Goal: Information Seeking & Learning: Learn about a topic

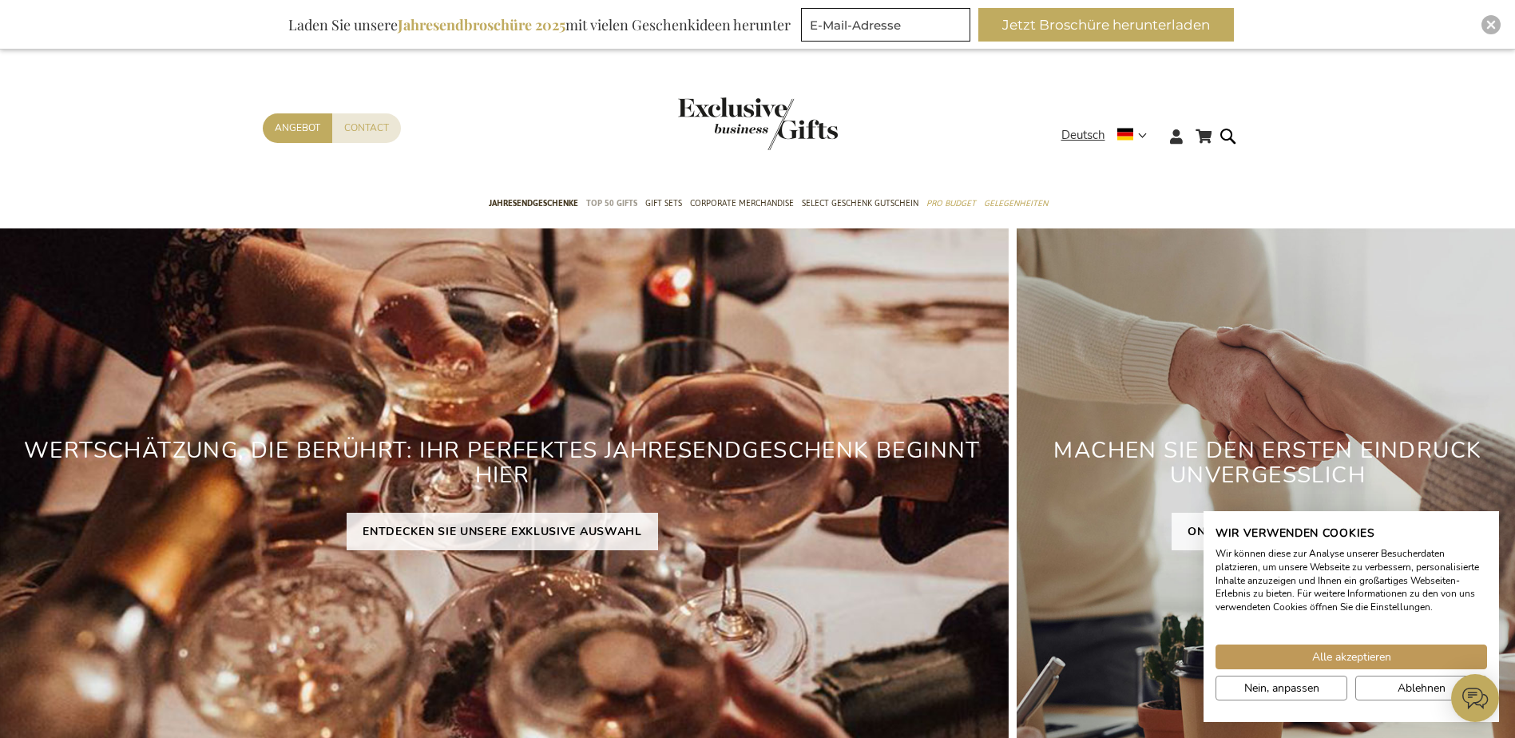
click at [601, 202] on span "TOP 50 Gifts" at bounding box center [611, 203] width 51 height 17
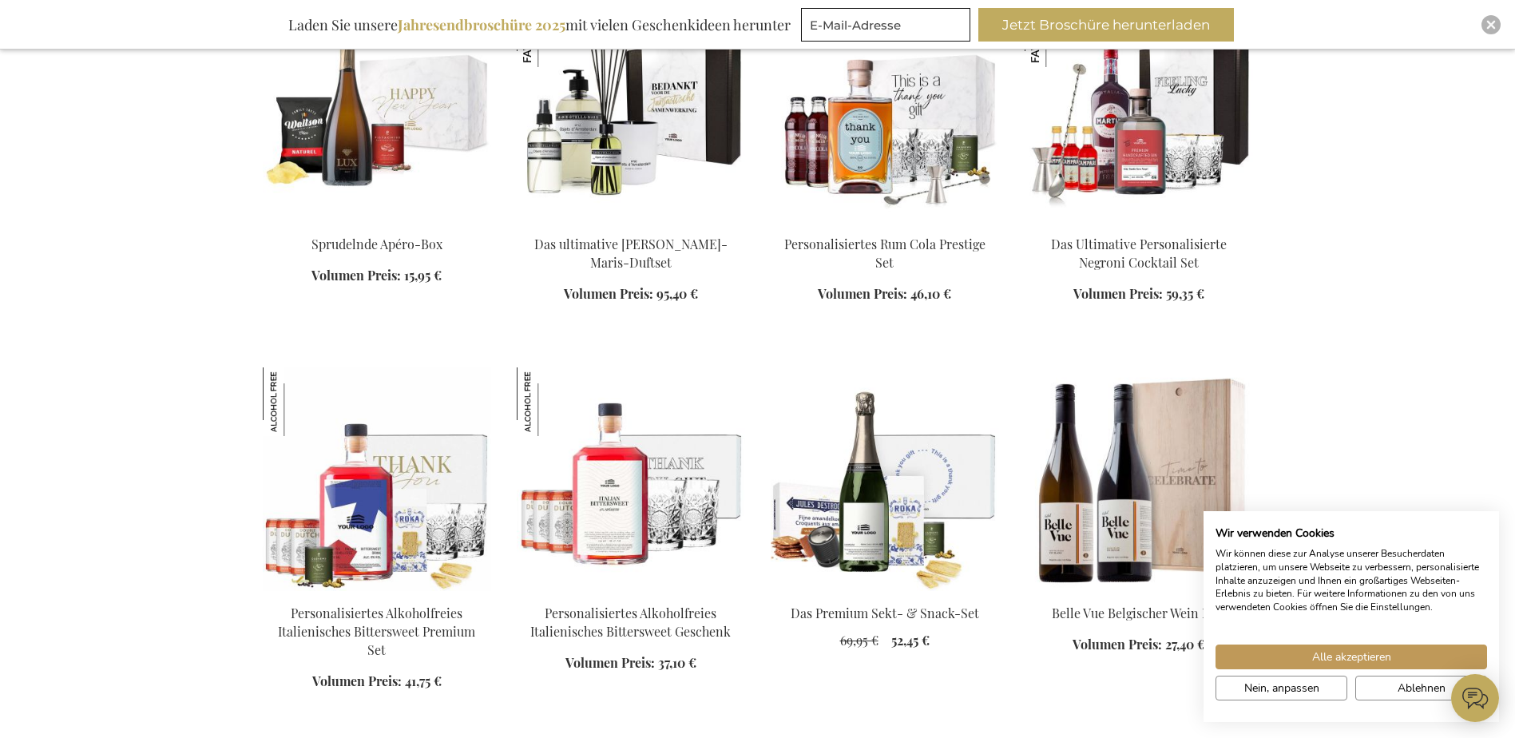
scroll to position [639, 0]
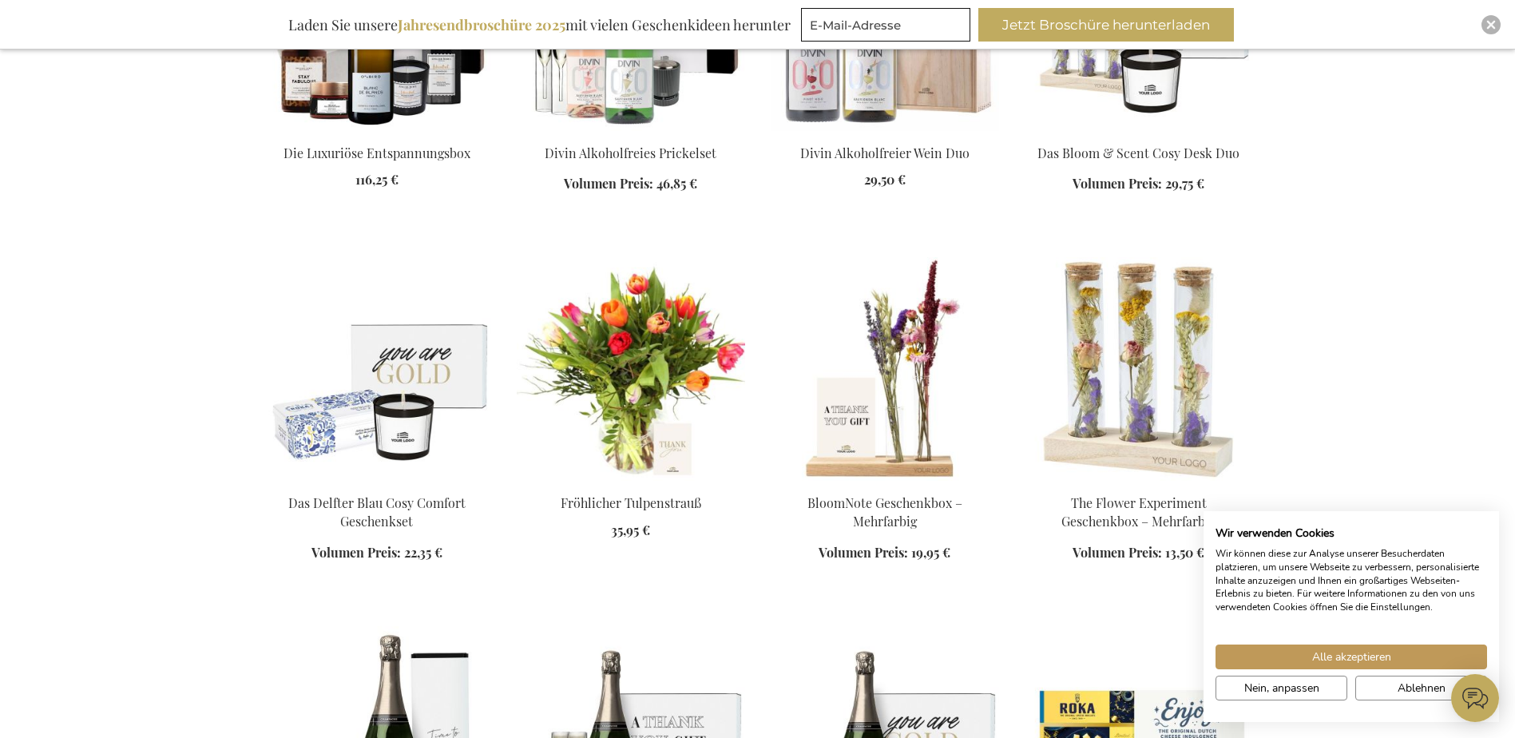
scroll to position [2636, 0]
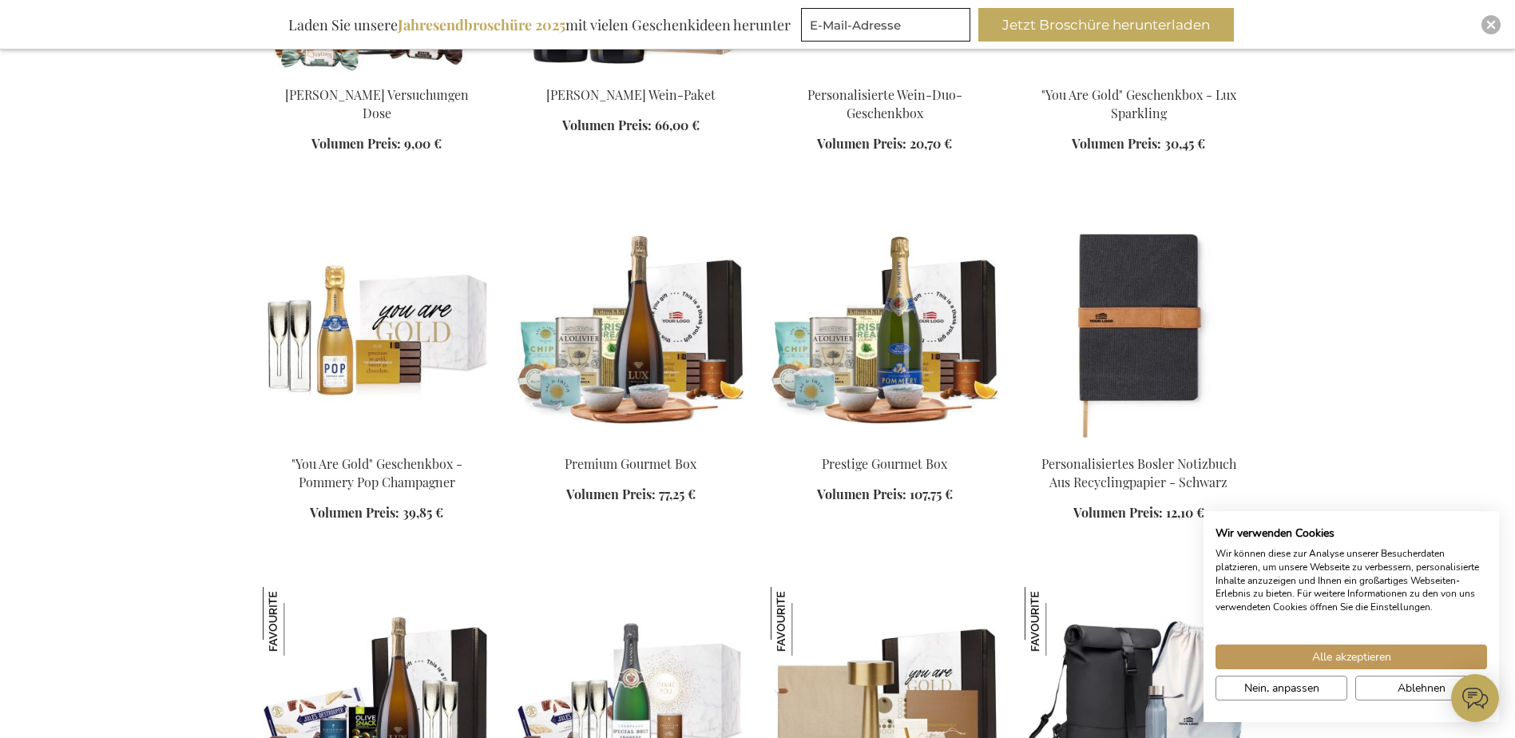
scroll to position [4153, 0]
